Goal: Transaction & Acquisition: Book appointment/travel/reservation

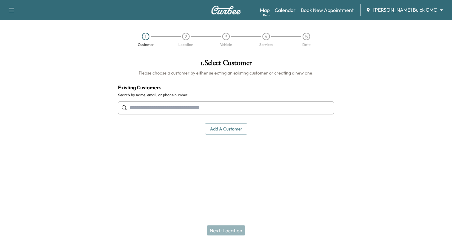
click at [417, 8] on body "Support Log Out Map Beta Calendar Book New Appointment [PERSON_NAME] Buick GMC …" at bounding box center [226, 121] width 452 height 243
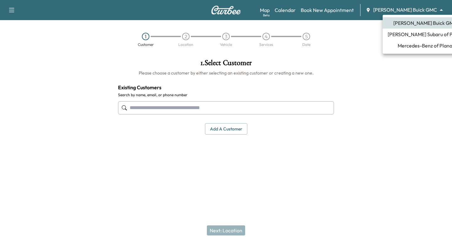
click at [11, 13] on div at bounding box center [226, 121] width 452 height 243
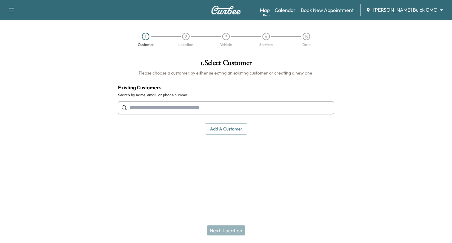
click at [12, 10] on icon "button" at bounding box center [12, 10] width 8 height 8
click at [224, 9] on img at bounding box center [226, 10] width 30 height 9
click at [404, 10] on body "Support Log Out Map Beta Calendar Book New Appointment Ewing Buick GMC ********…" at bounding box center [226, 121] width 452 height 243
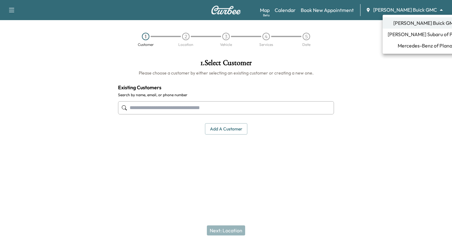
click at [412, 48] on span "Mercedes-Benz of Plano" at bounding box center [425, 46] width 55 height 8
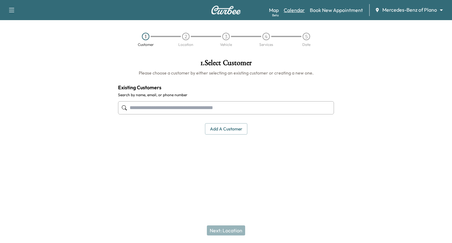
click at [292, 8] on link "Calendar" at bounding box center [294, 10] width 21 height 8
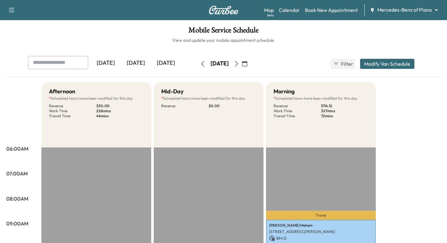
click at [247, 64] on icon "button" at bounding box center [244, 63] width 5 height 5
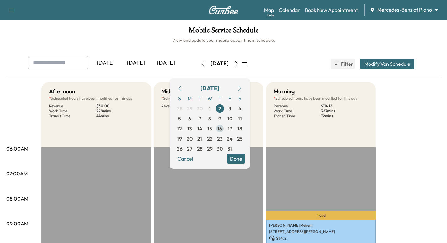
click at [222, 128] on span "16" at bounding box center [220, 129] width 5 height 8
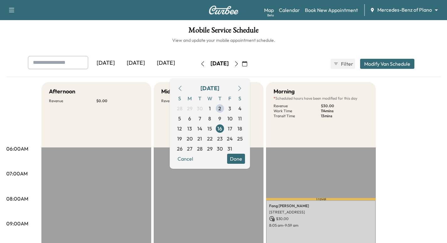
click at [137, 114] on div "Afternoon Revenue $ 0.00" at bounding box center [96, 114] width 110 height 65
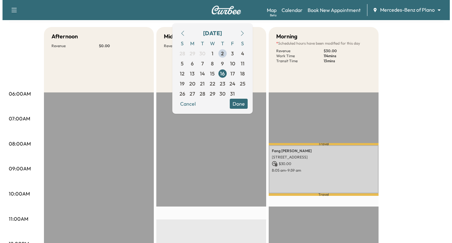
scroll to position [78, 0]
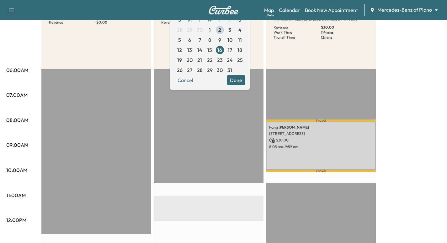
click at [312, 152] on div "Fang Chen 3100 Midway Rd, Plano, TX 75093, USA $ 30.00 8:05 am - 9:59 am" at bounding box center [321, 145] width 110 height 48
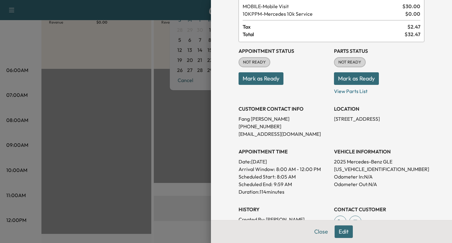
scroll to position [16, 0]
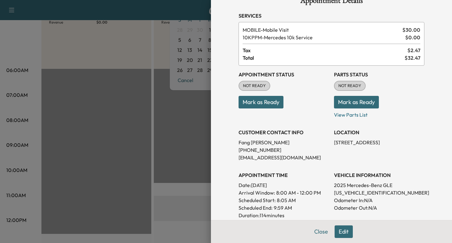
click at [167, 154] on div at bounding box center [226, 121] width 452 height 243
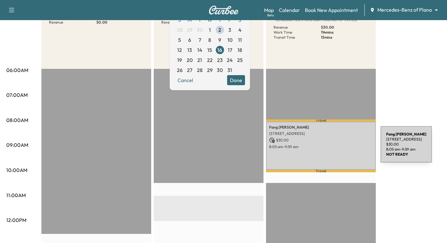
click at [321, 145] on p "8:05 am - 9:59 am" at bounding box center [321, 146] width 104 height 5
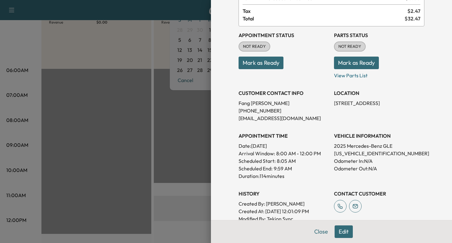
scroll to position [63, 0]
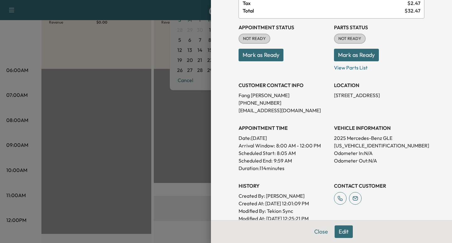
drag, startPoint x: 196, startPoint y: 125, endPoint x: 187, endPoint y: 127, distance: 9.1
click at [195, 125] on div at bounding box center [226, 121] width 452 height 243
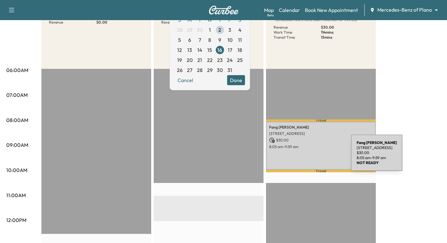
click at [305, 154] on div "Fang Chen 3100 Midway Rd, Plano, TX 75093, USA $ 30.00 8:05 am - 9:59 am" at bounding box center [321, 145] width 110 height 48
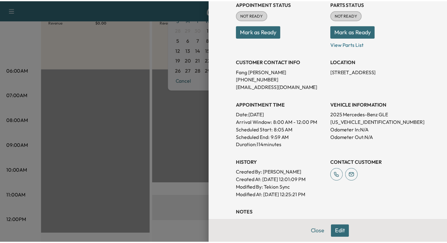
scroll to position [78, 0]
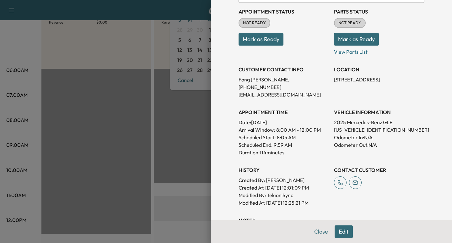
click at [166, 132] on div at bounding box center [226, 121] width 452 height 243
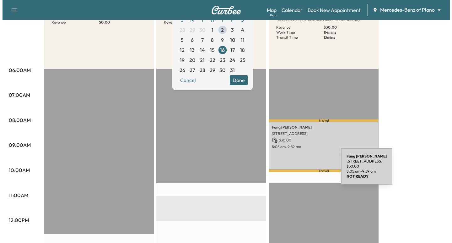
scroll to position [39, 0]
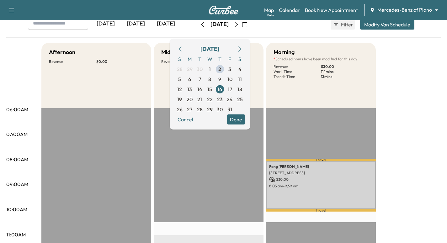
click at [270, 32] on div "Yesterday Today Tomorrow Thursday, October 16 October 2025 S M T W T F S 28 29 …" at bounding box center [223, 27] width 435 height 21
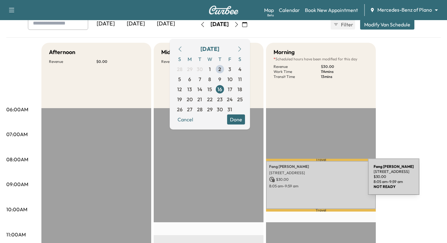
click at [321, 181] on p "$ 30.00" at bounding box center [321, 179] width 104 height 6
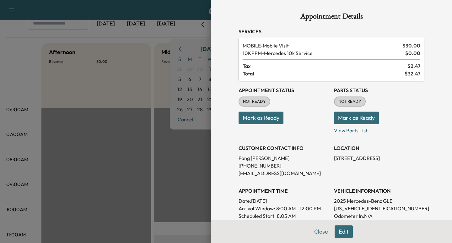
scroll to position [78, 0]
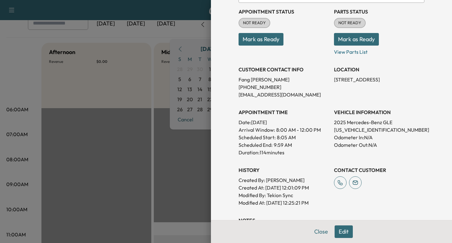
click at [336, 229] on button "Edit" at bounding box center [344, 231] width 18 height 13
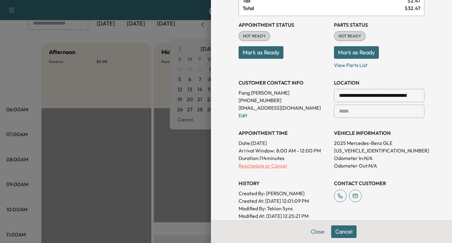
click at [250, 164] on p "Reschedule or Cancel" at bounding box center [284, 166] width 90 height 8
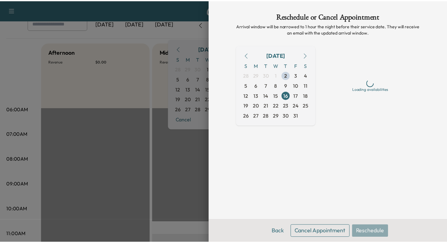
scroll to position [0, 0]
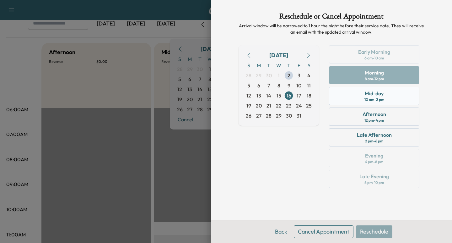
click at [382, 93] on div "Mid-day" at bounding box center [374, 93] width 19 height 8
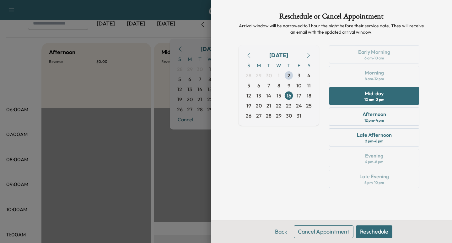
click at [371, 227] on button "Reschedule" at bounding box center [374, 231] width 36 height 13
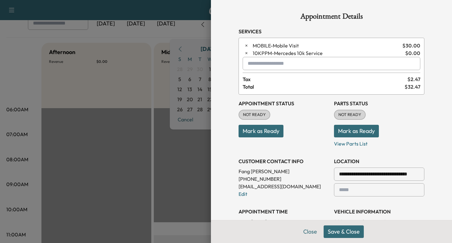
click at [332, 229] on button "Save & Close" at bounding box center [344, 231] width 40 height 13
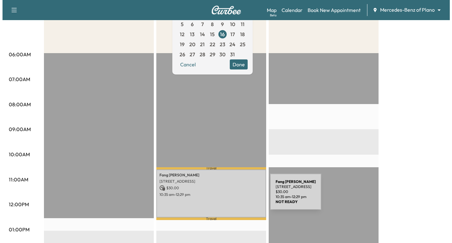
scroll to position [102, 0]
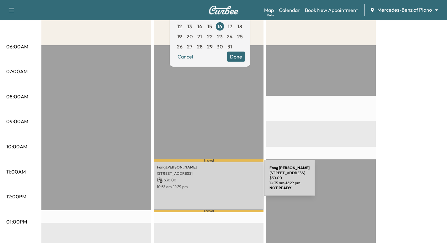
click at [216, 181] on p "$ 30.00" at bounding box center [209, 180] width 104 height 6
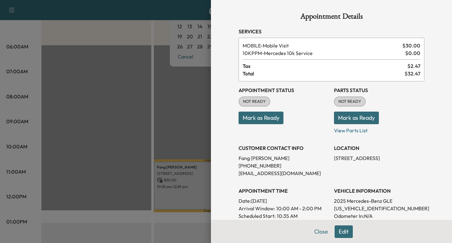
drag, startPoint x: 339, startPoint y: 233, endPoint x: 339, endPoint y: 237, distance: 4.1
click at [339, 234] on button "Edit" at bounding box center [344, 231] width 18 height 13
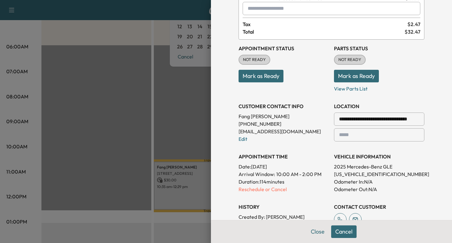
scroll to position [86, 0]
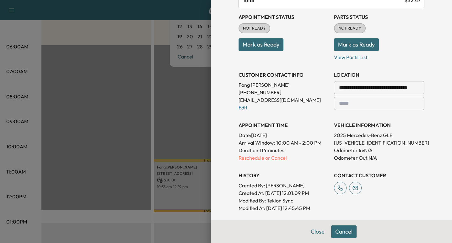
click at [264, 158] on p "Reschedule or Cancel" at bounding box center [284, 158] width 90 height 8
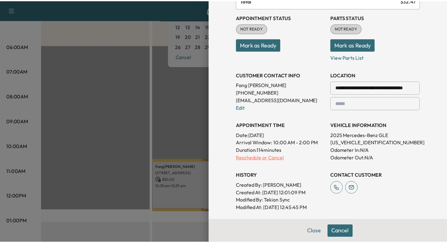
scroll to position [0, 0]
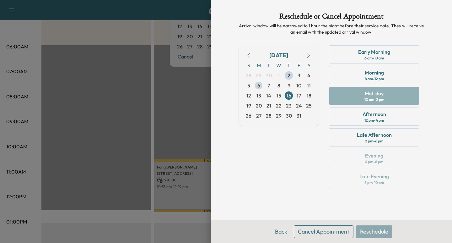
click at [261, 85] on span "6" at bounding box center [259, 85] width 10 height 10
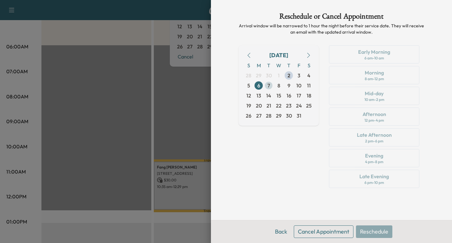
click at [271, 85] on span "7" at bounding box center [269, 85] width 10 height 10
click at [277, 85] on span "8" at bounding box center [279, 85] width 10 height 10
click at [289, 84] on span "9" at bounding box center [289, 86] width 3 height 8
click at [298, 85] on span "10" at bounding box center [298, 86] width 5 height 8
click at [277, 96] on span "15" at bounding box center [279, 96] width 5 height 8
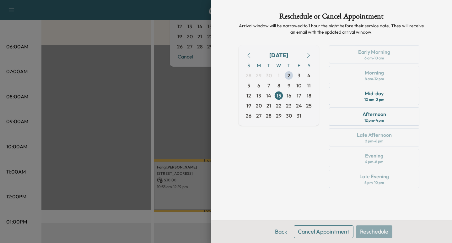
click at [284, 231] on button "Back" at bounding box center [281, 231] width 20 height 13
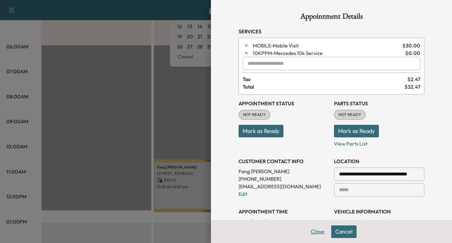
click at [310, 235] on button "Close" at bounding box center [318, 231] width 22 height 13
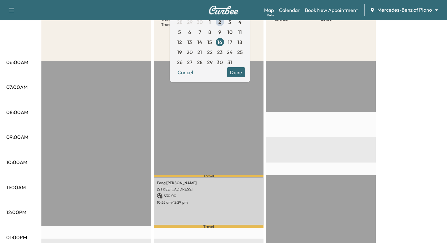
scroll to position [71, 0]
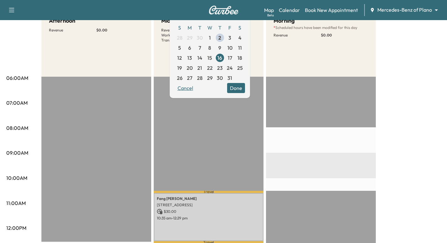
click at [196, 88] on button "Cancel" at bounding box center [185, 88] width 21 height 10
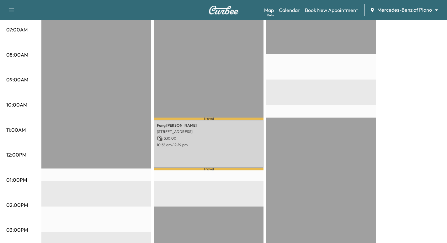
scroll to position [128, 0]
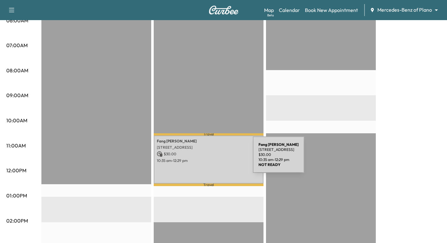
click at [207, 159] on p "10:35 am - 12:29 pm" at bounding box center [209, 160] width 104 height 5
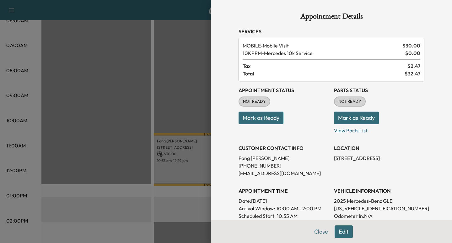
drag, startPoint x: 318, startPoint y: 235, endPoint x: 313, endPoint y: 239, distance: 6.4
click at [317, 235] on button "Close" at bounding box center [321, 231] width 22 height 13
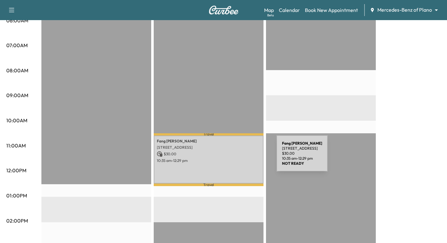
click at [229, 158] on p "10:35 am - 12:29 pm" at bounding box center [209, 160] width 104 height 5
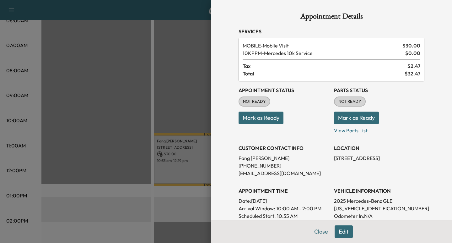
click at [310, 236] on button "Close" at bounding box center [321, 231] width 22 height 13
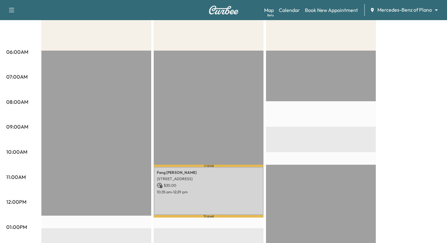
scroll to position [81, 0]
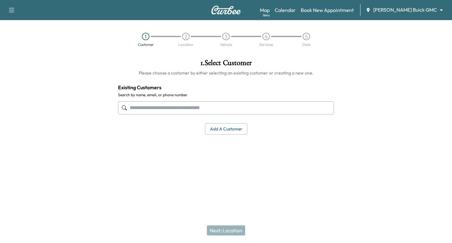
click at [400, 9] on body "Support Log Out Map Beta Calendar Book New Appointment Ewing Buick GMC ********…" at bounding box center [226, 121] width 452 height 243
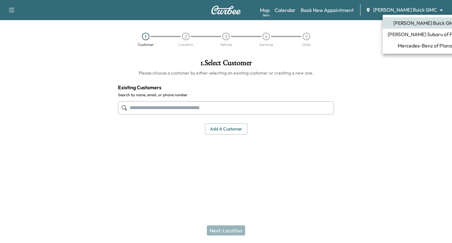
click at [423, 38] on li "Ewing Subaru of Plano" at bounding box center [425, 34] width 85 height 11
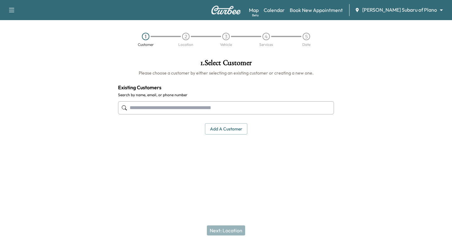
click at [151, 104] on input "text" at bounding box center [226, 107] width 216 height 13
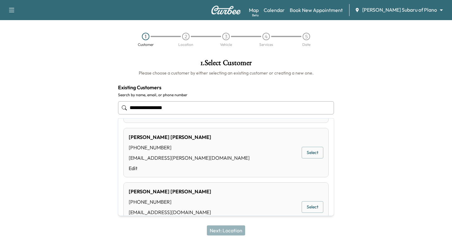
scroll to position [433, 0]
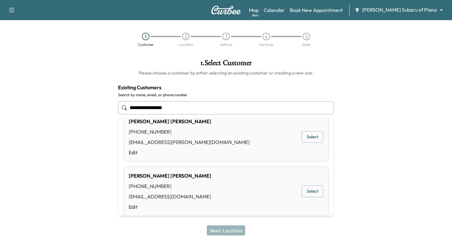
drag, startPoint x: 176, startPoint y: 111, endPoint x: 88, endPoint y: 98, distance: 88.9
click at [88, 98] on div "**********" at bounding box center [226, 114] width 452 height 121
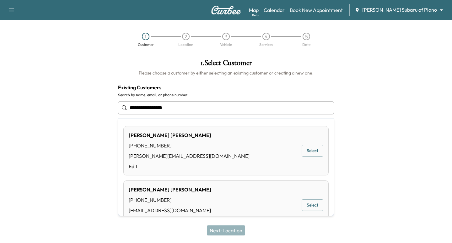
click at [151, 109] on input "**********" at bounding box center [226, 107] width 216 height 13
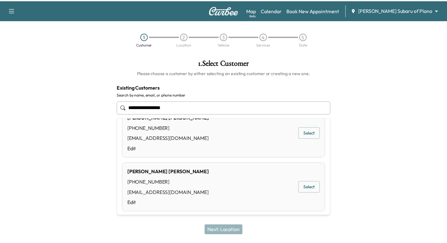
scroll to position [369, 0]
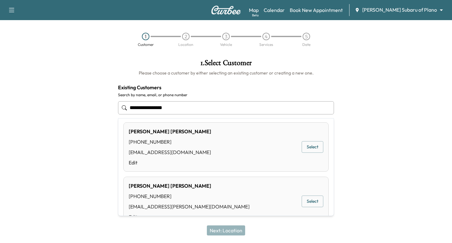
drag, startPoint x: 185, startPoint y: 111, endPoint x: 84, endPoint y: 101, distance: 101.3
click at [85, 101] on div "**********" at bounding box center [226, 114] width 452 height 121
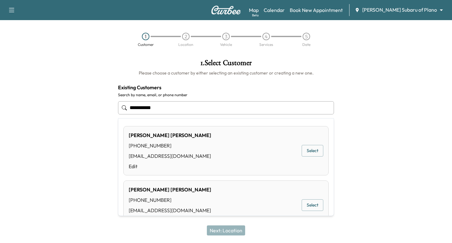
click at [306, 148] on button "Select" at bounding box center [313, 151] width 22 height 12
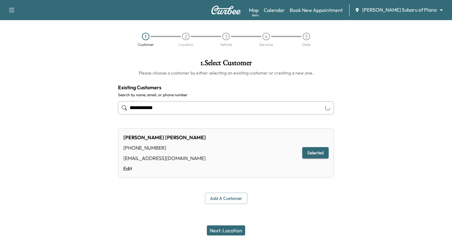
type input "**********"
click at [221, 229] on button "Next: Location" at bounding box center [226, 230] width 38 height 10
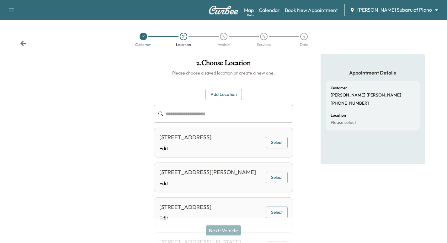
click at [219, 89] on button "Add Location" at bounding box center [224, 95] width 36 height 12
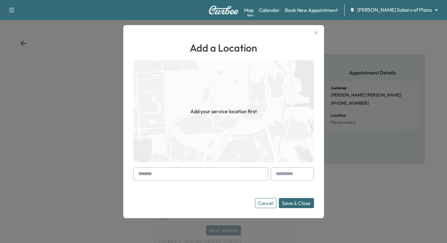
click at [176, 176] on input "text" at bounding box center [200, 173] width 135 height 13
paste input "**********"
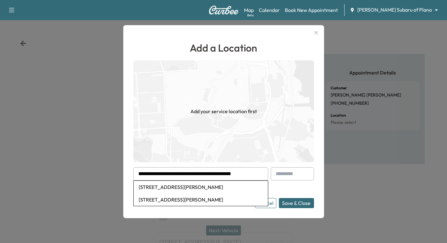
click at [178, 187] on li "5000 County Road 2216, Caddo Mills, TX, USA" at bounding box center [201, 187] width 134 height 13
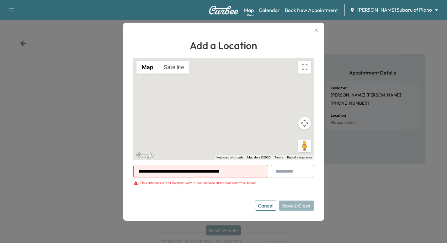
click at [316, 32] on icon "button" at bounding box center [317, 30] width 8 height 8
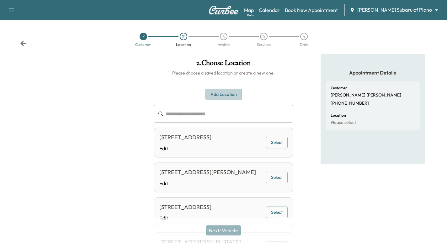
click at [216, 91] on button "Add Location" at bounding box center [224, 95] width 36 height 12
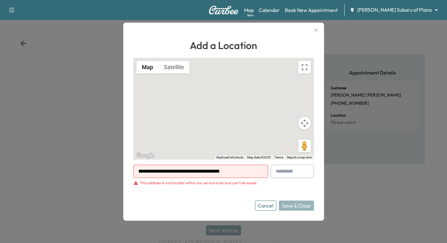
drag, startPoint x: 247, startPoint y: 173, endPoint x: 84, endPoint y: 173, distance: 163.6
click at [84, 173] on div "**********" at bounding box center [223, 121] width 447 height 243
paste input "text"
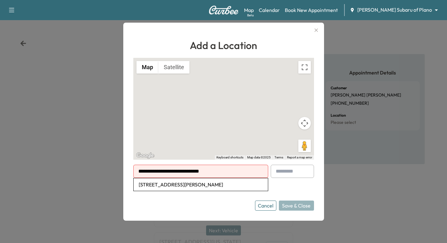
click at [184, 185] on li "2930 Churchill Way, Garland, TX, USA" at bounding box center [201, 184] width 134 height 13
type input "**********"
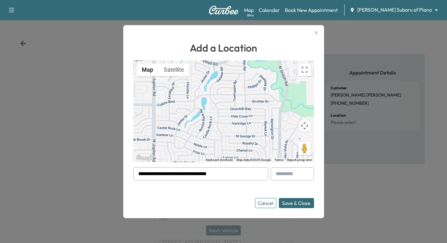
click at [316, 34] on icon "button" at bounding box center [317, 33] width 8 height 8
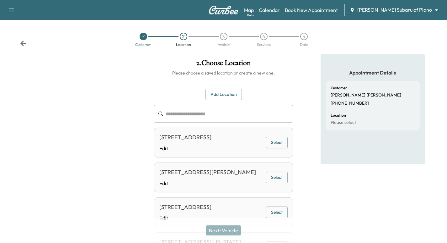
click at [143, 34] on div at bounding box center [144, 37] width 8 height 8
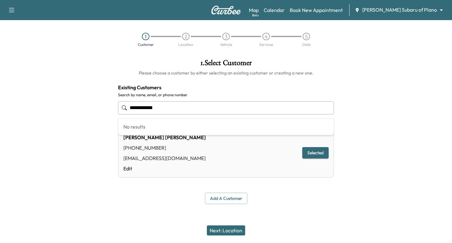
drag, startPoint x: 170, startPoint y: 108, endPoint x: 95, endPoint y: 103, distance: 74.6
click at [95, 103] on div "**********" at bounding box center [226, 131] width 452 height 155
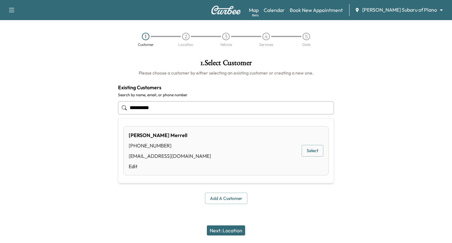
drag, startPoint x: 317, startPoint y: 146, endPoint x: 315, endPoint y: 151, distance: 5.7
click at [315, 146] on button "Select" at bounding box center [313, 151] width 22 height 12
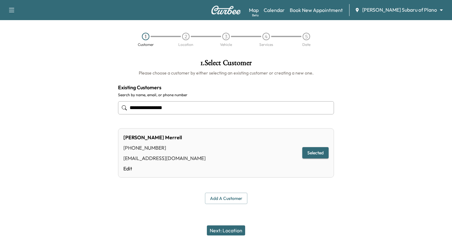
type input "**********"
click at [219, 229] on button "Next: Location" at bounding box center [226, 230] width 38 height 10
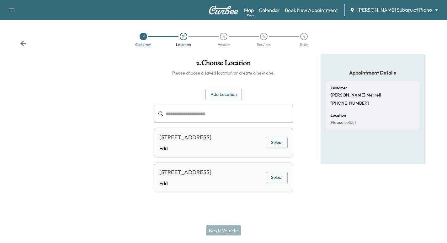
click at [274, 147] on button "Select" at bounding box center [277, 143] width 22 height 12
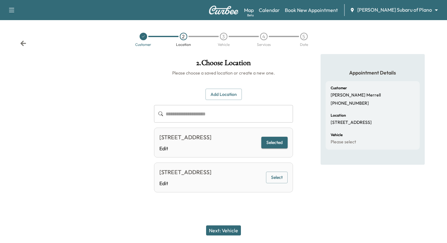
click at [232, 226] on button "Next: Vehicle" at bounding box center [223, 230] width 35 height 10
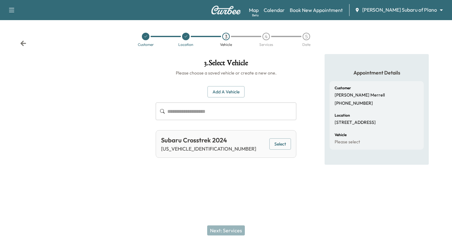
click at [273, 147] on button "Select" at bounding box center [280, 144] width 22 height 12
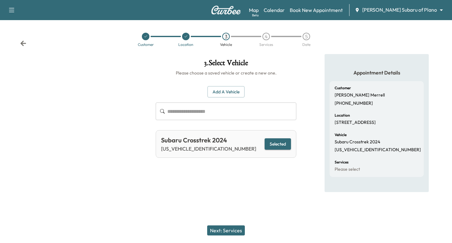
click at [233, 229] on button "Next: Services" at bounding box center [226, 230] width 38 height 10
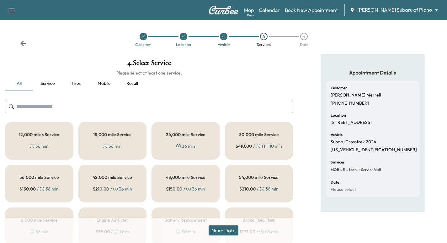
click at [202, 134] on h5 "24,000 mile Service" at bounding box center [186, 134] width 40 height 4
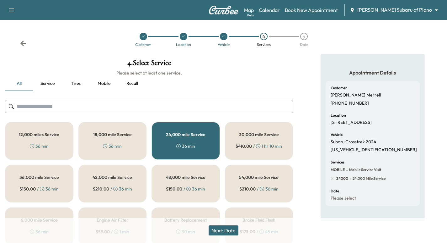
click at [220, 229] on button "Next: Date" at bounding box center [224, 230] width 30 height 10
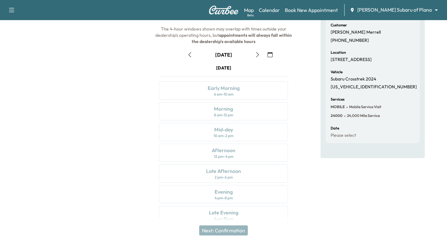
scroll to position [71, 0]
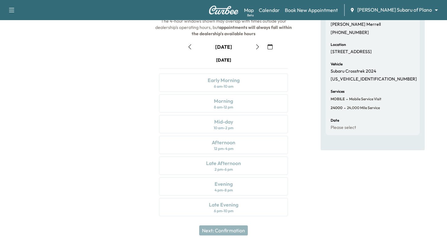
click at [272, 45] on icon "button" at bounding box center [270, 46] width 5 height 5
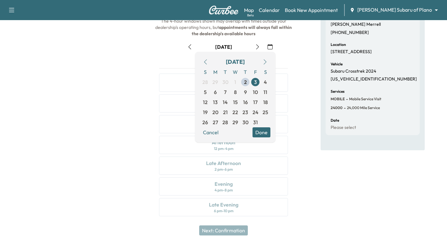
click at [215, 91] on span "6" at bounding box center [215, 92] width 3 height 8
click at [80, 124] on div at bounding box center [74, 103] width 149 height 240
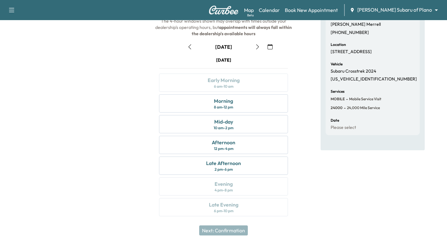
scroll to position [8, 0]
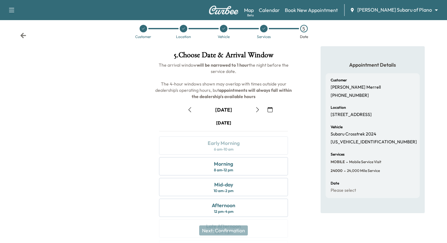
click at [142, 31] on div at bounding box center [144, 29] width 8 height 8
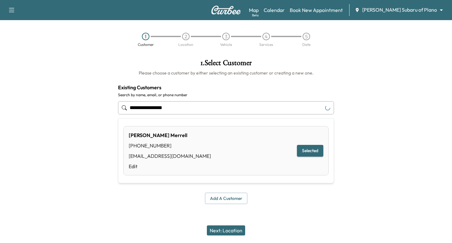
drag, startPoint x: 186, startPoint y: 108, endPoint x: 12, endPoint y: 96, distance: 174.4
click at [12, 96] on div "**********" at bounding box center [226, 131] width 452 height 155
drag, startPoint x: 316, startPoint y: 152, endPoint x: 316, endPoint y: 156, distance: 3.8
click at [315, 152] on button "Select" at bounding box center [313, 151] width 22 height 12
type input "**********"
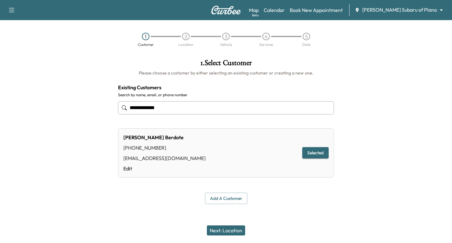
click at [234, 227] on button "Next: Location" at bounding box center [226, 230] width 38 height 10
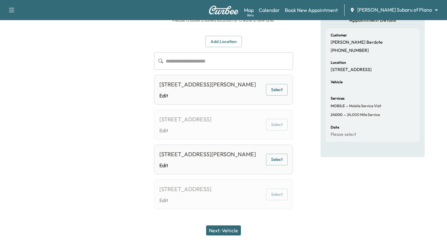
scroll to position [37, 0]
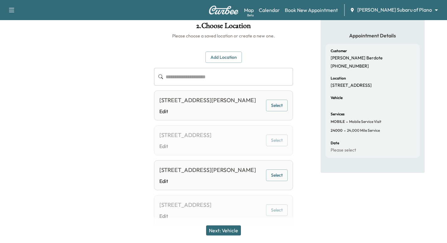
click at [276, 109] on button "Select" at bounding box center [277, 106] width 22 height 12
drag, startPoint x: 238, startPoint y: 230, endPoint x: 231, endPoint y: 230, distance: 7.2
click at [237, 230] on button "Next: Vehicle" at bounding box center [223, 230] width 35 height 10
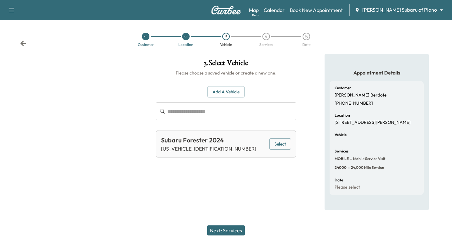
drag, startPoint x: 278, startPoint y: 143, endPoint x: 266, endPoint y: 182, distance: 41.2
click at [277, 146] on button "Select" at bounding box center [280, 144] width 22 height 12
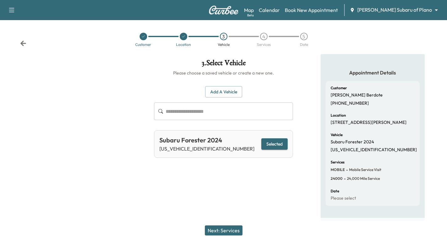
drag, startPoint x: 229, startPoint y: 231, endPoint x: 226, endPoint y: 235, distance: 5.1
click at [229, 232] on button "Next: Services" at bounding box center [224, 230] width 38 height 10
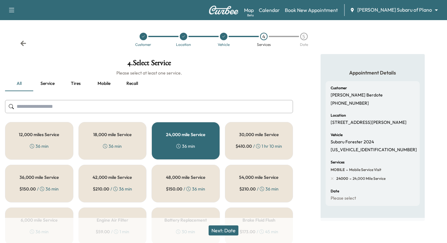
click at [181, 133] on h5 "24,000 mile Service" at bounding box center [186, 134] width 40 height 4
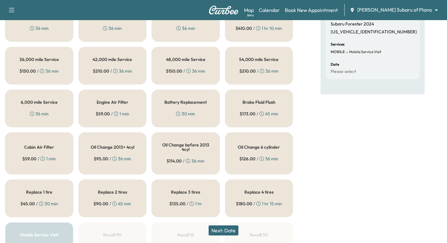
scroll to position [110, 0]
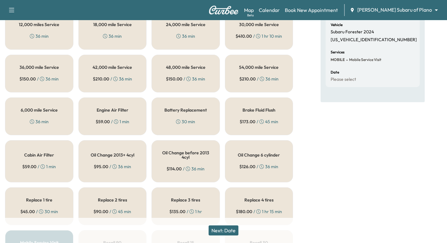
drag, startPoint x: 125, startPoint y: 152, endPoint x: 143, endPoint y: 170, distance: 25.8
click at [124, 154] on h5 "Oil Change 2013+ 4cyl" at bounding box center [113, 155] width 44 height 4
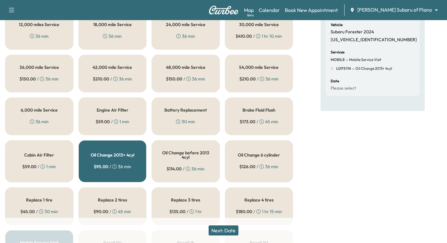
drag, startPoint x: 232, startPoint y: 230, endPoint x: 235, endPoint y: 240, distance: 10.1
click at [231, 230] on button "Next: Date" at bounding box center [224, 230] width 30 height 10
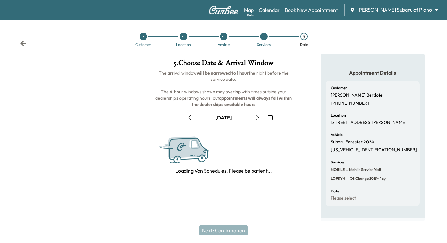
scroll to position [72, 0]
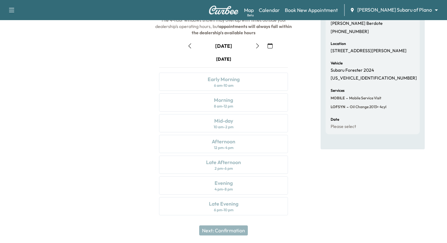
click at [270, 43] on icon "button" at bounding box center [270, 45] width 5 height 5
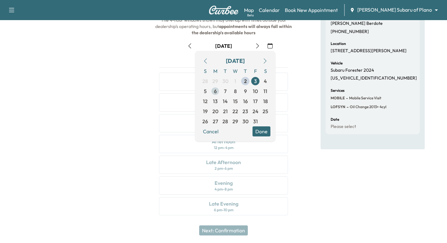
click at [213, 93] on span "6" at bounding box center [215, 91] width 10 height 10
click at [91, 122] on div at bounding box center [74, 102] width 149 height 240
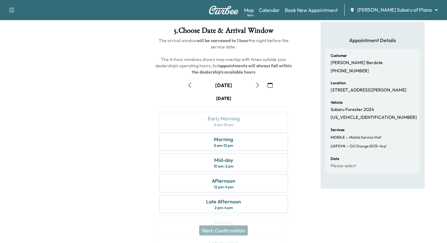
scroll to position [0, 0]
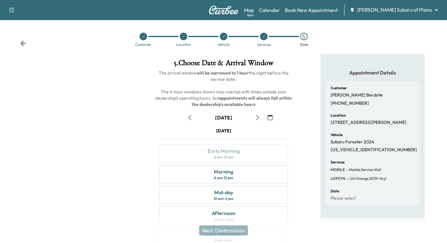
click at [185, 39] on div at bounding box center [184, 37] width 8 height 8
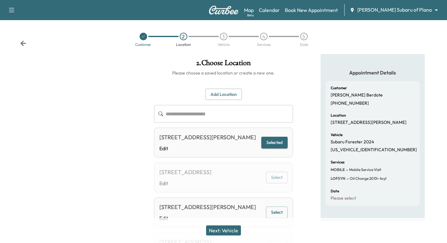
drag, startPoint x: 225, startPoint y: 92, endPoint x: 220, endPoint y: 96, distance: 6.9
click at [225, 92] on button "Add Location" at bounding box center [224, 95] width 36 height 12
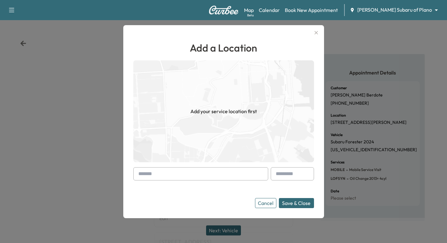
click at [152, 174] on input "text" at bounding box center [200, 173] width 135 height 13
paste input "**********"
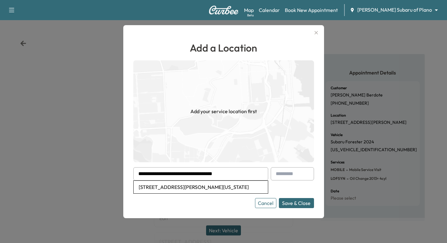
click at [207, 188] on li "1101 Rockwall St, McKinney, Texas 75069, USA" at bounding box center [201, 187] width 134 height 13
type input "**********"
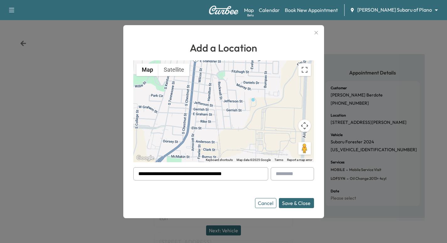
click at [306, 201] on button "Save & Close" at bounding box center [296, 203] width 35 height 10
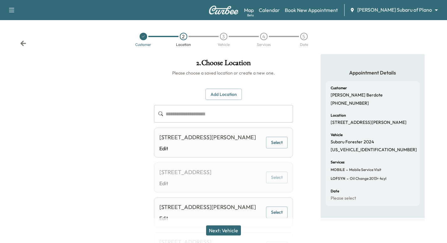
scroll to position [8, 0]
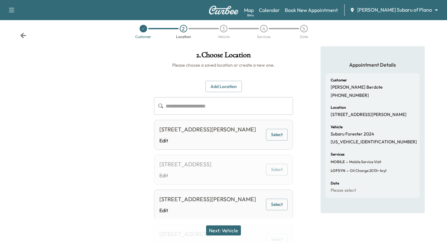
click at [235, 227] on button "Next: Vehicle" at bounding box center [223, 230] width 35 height 10
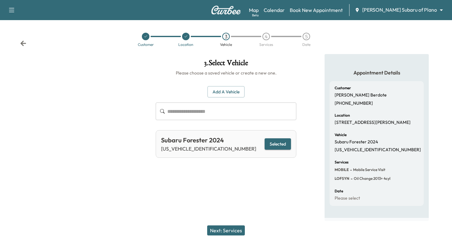
click at [242, 229] on button "Next: Services" at bounding box center [226, 230] width 38 height 10
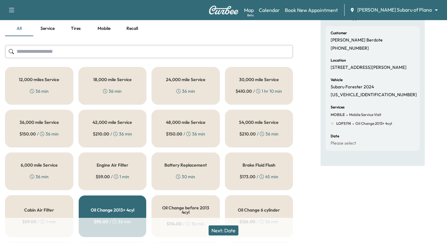
scroll to position [63, 0]
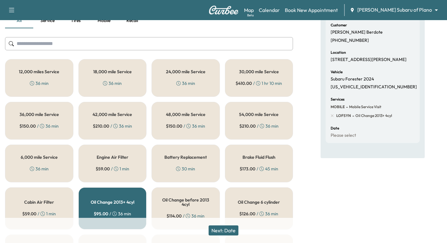
click at [231, 234] on button "Next: Date" at bounding box center [224, 230] width 30 height 10
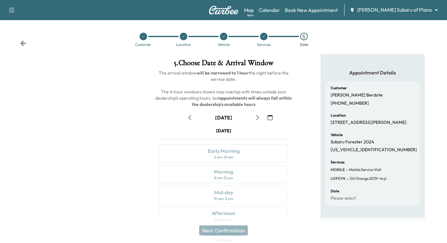
click at [272, 117] on icon "button" at bounding box center [270, 117] width 5 height 5
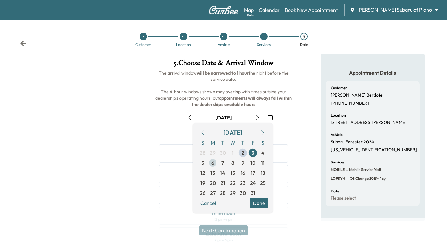
click at [215, 161] on span "6" at bounding box center [213, 163] width 10 height 10
click at [123, 129] on div at bounding box center [74, 174] width 149 height 240
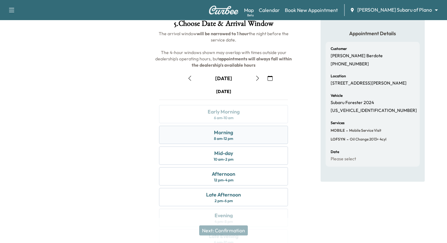
scroll to position [47, 0]
